Goal: Information Seeking & Learning: Learn about a topic

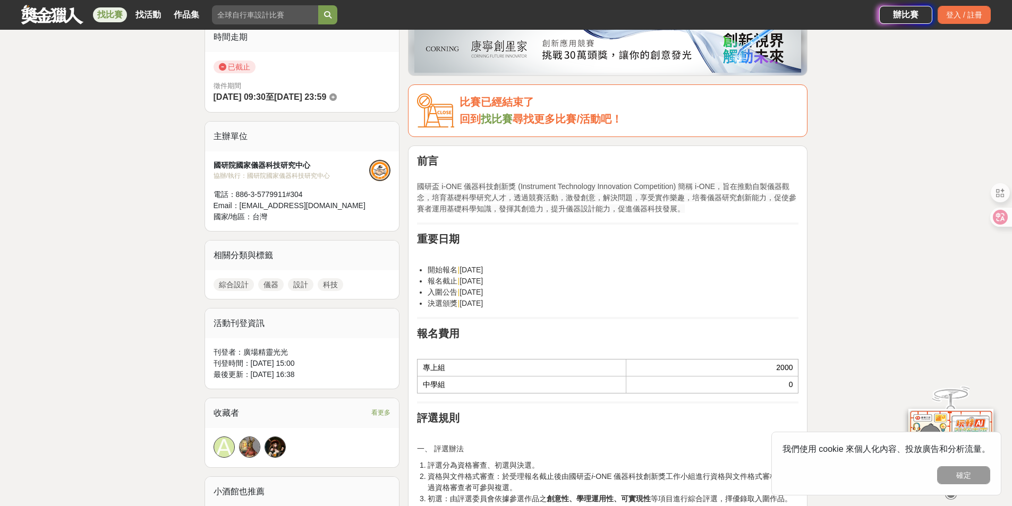
scroll to position [319, 0]
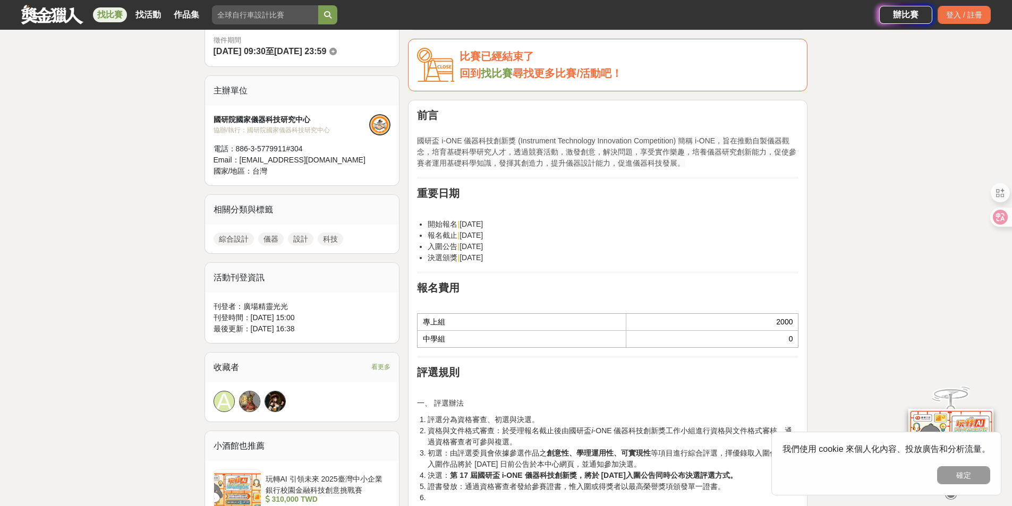
drag, startPoint x: 558, startPoint y: 228, endPoint x: 455, endPoint y: 117, distance: 151.4
click at [558, 228] on li "開始報名 | [DATE]" at bounding box center [613, 224] width 371 height 11
click at [606, 241] on li "入圍公告 | [DATE]" at bounding box center [613, 246] width 371 height 11
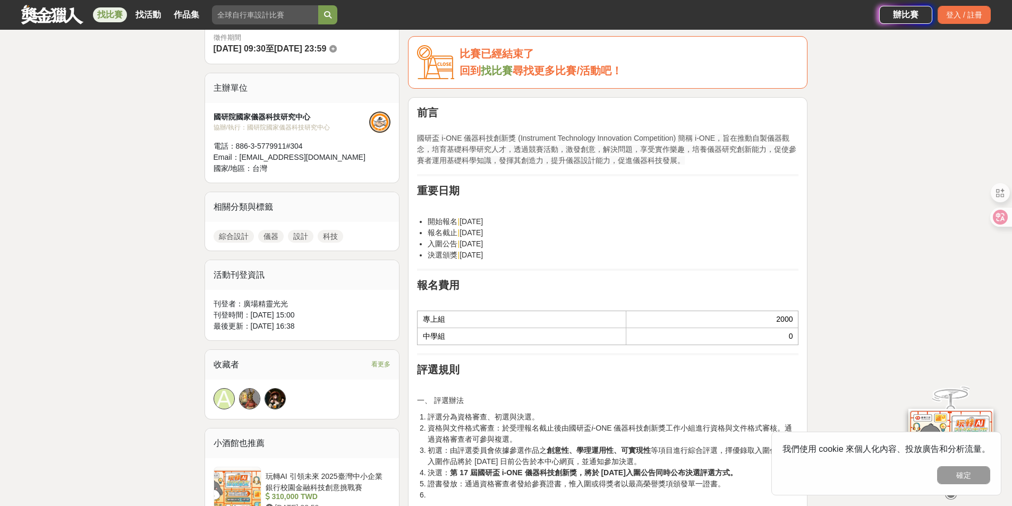
scroll to position [319, 0]
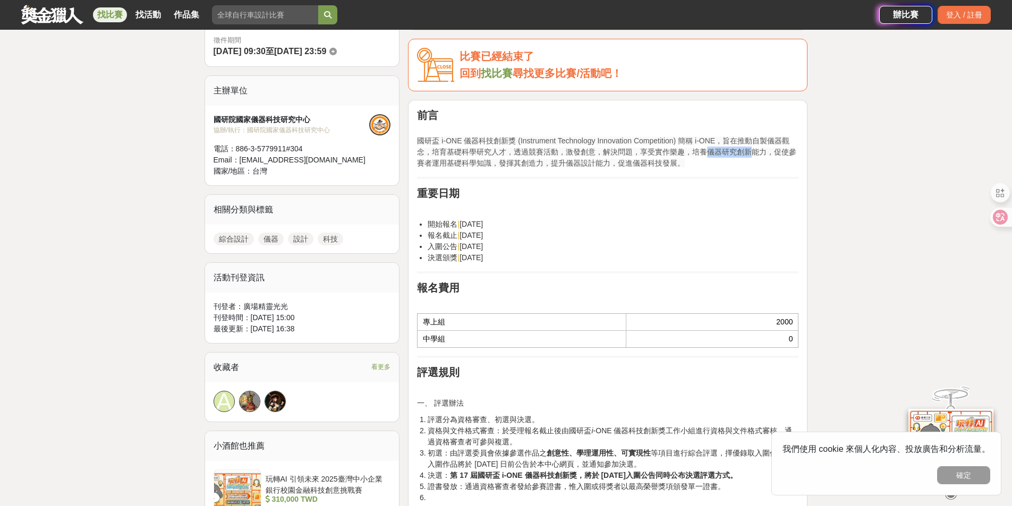
drag, startPoint x: 707, startPoint y: 147, endPoint x: 753, endPoint y: 149, distance: 45.7
click at [753, 149] on p "國研盃 i-ONE 儀器科技創新獎 (Instrument Technology Innovation Competition) 簡稱 i-ONE，旨在推動自…" at bounding box center [607, 146] width 381 height 45
drag, startPoint x: 746, startPoint y: 178, endPoint x: 740, endPoint y: 180, distance: 6.6
click at [743, 178] on hr at bounding box center [607, 178] width 381 height 2
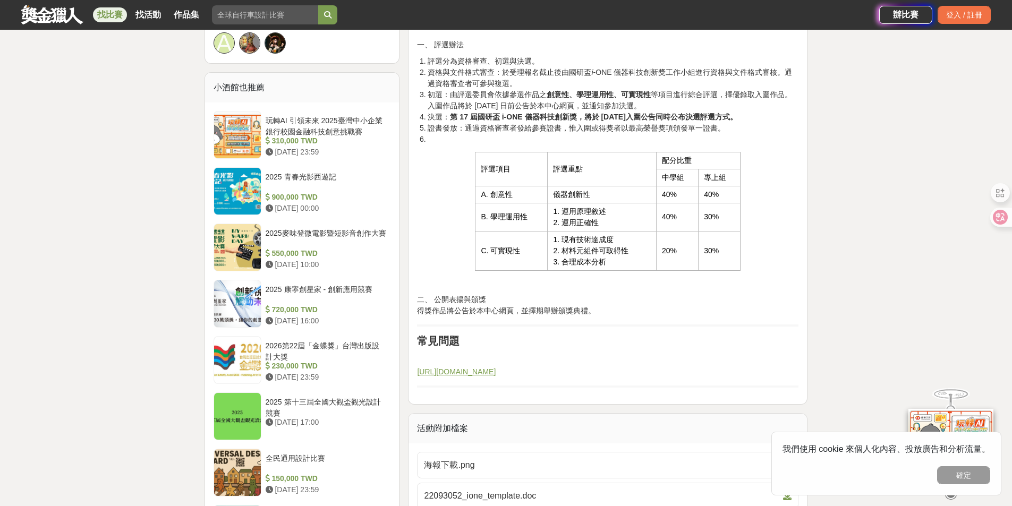
scroll to position [552, 0]
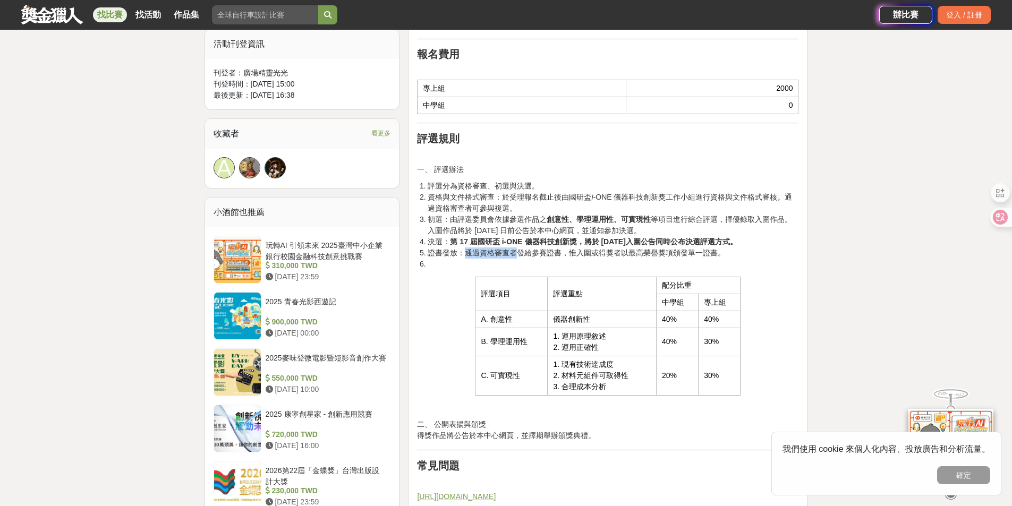
drag, startPoint x: 468, startPoint y: 253, endPoint x: 516, endPoint y: 257, distance: 47.4
click at [516, 257] on li "證書發放：通過資格審查者發給參賽證書，惟入圍或得獎者以最高榮譽獎項頒發單一證書。" at bounding box center [613, 252] width 371 height 11
drag, startPoint x: 529, startPoint y: 266, endPoint x: 534, endPoint y: 273, distance: 8.8
click at [532, 269] on li at bounding box center [613, 264] width 371 height 11
